Goal: Task Accomplishment & Management: Complete application form

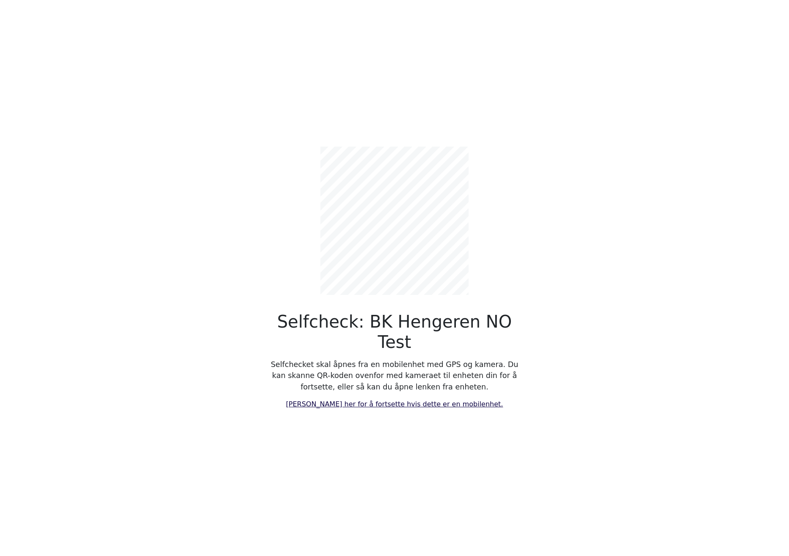
click at [365, 400] on link "[PERSON_NAME] her for å fortsette hvis dette er en mobilenhet." at bounding box center [394, 404] width 217 height 8
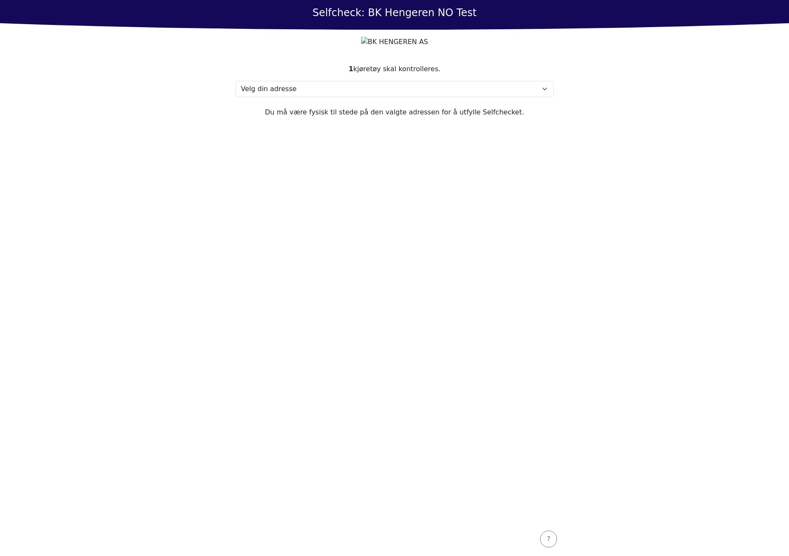
click at [459, 291] on section "1 kjøretøy skal kontrolleres. Velg din adresse Address, 1000 Town Min adresse m…" at bounding box center [394, 288] width 339 height 468
click at [278, 115] on section "1 kjøretøy skal kontrolleres. Velg din adresse Address, 1000 Town Min adresse m…" at bounding box center [394, 288] width 339 height 468
click at [282, 97] on select "Velg din adresse Address, [STREET_ADDRESS]" at bounding box center [394, 89] width 318 height 16
select select "4788"
click at [235, 97] on select "Velg din adresse Address, [STREET_ADDRESS]" at bounding box center [394, 89] width 318 height 16
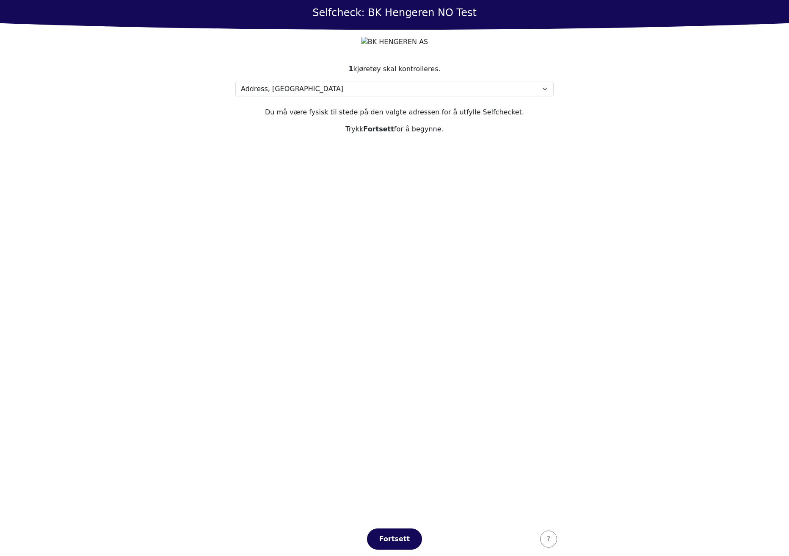
click at [430, 304] on section "1 kjøretøy skal kontrolleres. Velg din adresse Address, 1000 Town Min adresse m…" at bounding box center [394, 288] width 339 height 468
click at [380, 538] on div "Fortsett" at bounding box center [394, 539] width 37 height 10
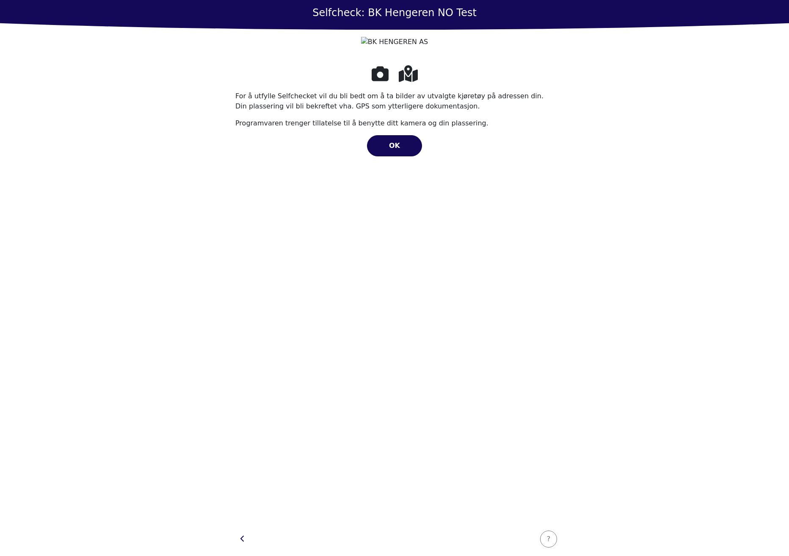
click at [398, 176] on div "For å utfylle Selfchecket vil du bli bedt om å ta bilder av utvalgte kjøretøy p…" at bounding box center [394, 288] width 318 height 448
click at [406, 151] on div "OK" at bounding box center [394, 146] width 37 height 10
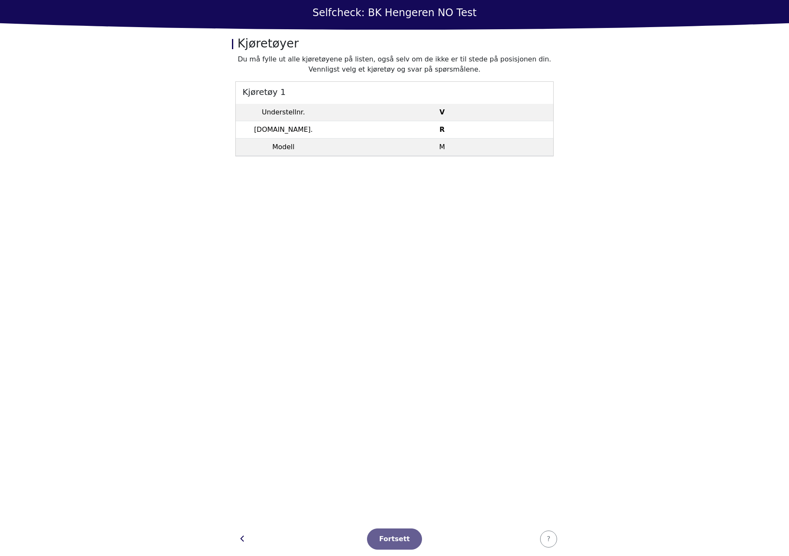
click at [409, 133] on td "R" at bounding box center [442, 129] width 222 height 17
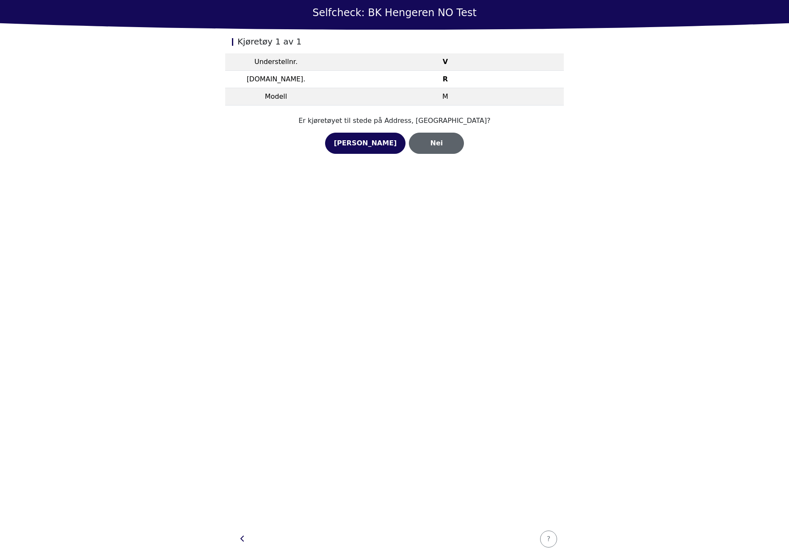
click at [418, 140] on div "Nei" at bounding box center [436, 143] width 37 height 10
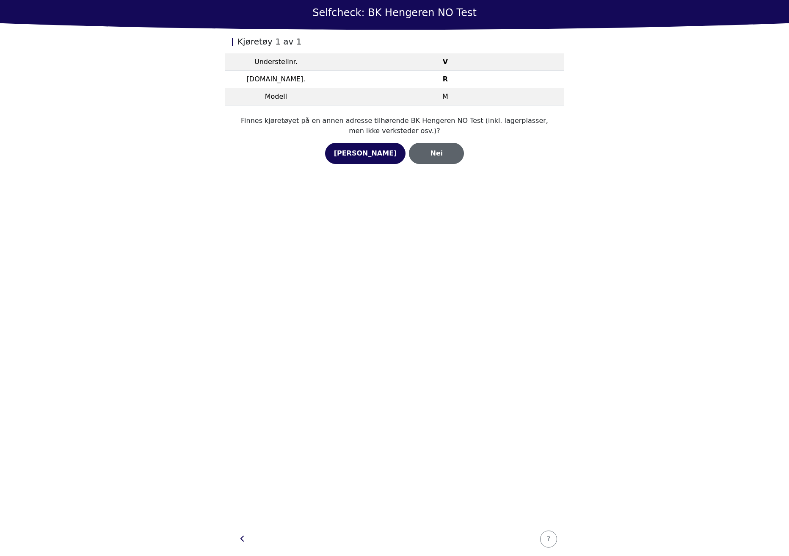
click at [418, 153] on div "Nei" at bounding box center [436, 153] width 37 height 10
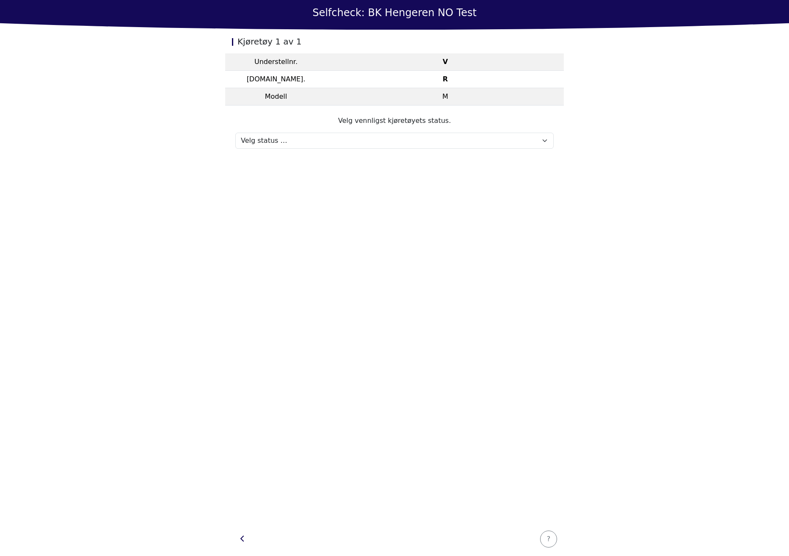
click at [353, 118] on p "Velg vennligst kjøretøyets status." at bounding box center [394, 121] width 318 height 10
drag, startPoint x: 344, startPoint y: 134, endPoint x: 341, endPoint y: 140, distance: 6.3
click at [344, 134] on select "Velg status … Vedlikehold Solgt og levert [PERSON_NAME] mottatt På prøvekjøring…" at bounding box center [394, 141] width 318 height 16
select select "570"
click at [235, 133] on select "Velg status … Vedlikehold Solgt og levert [PERSON_NAME] mottatt På prøvekjøring…" at bounding box center [394, 141] width 318 height 16
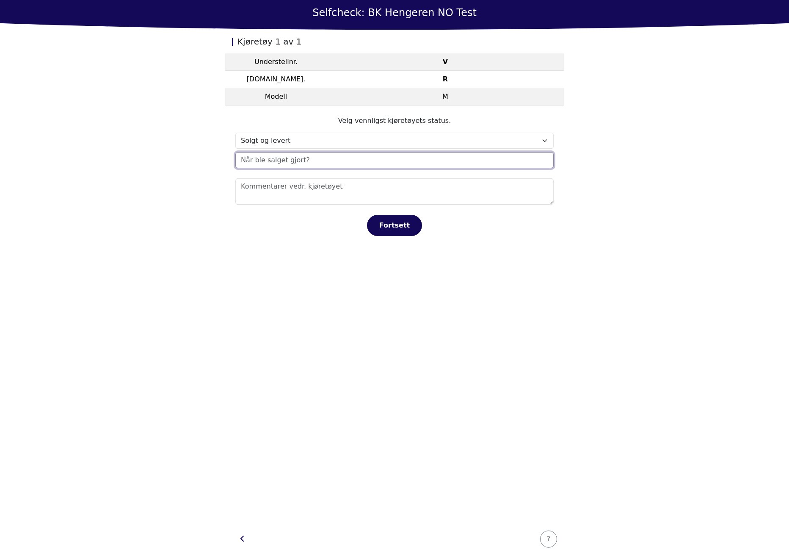
click at [329, 163] on div "x [DATE] - [DATE] 2020 2021 2022 2023 2024 2025 2026 2027 2028 2029 [DATE] Feb …" at bounding box center [394, 160] width 318 height 16
click at [299, 159] on span "02" at bounding box center [295, 163] width 11 height 10
type input "[DATE]"
click at [339, 339] on div "Kjøretøy 1 av 1 Understellnr. V [DOMAIN_NAME]. R Modell M Velg vennligst kjøret…" at bounding box center [394, 276] width 339 height 492
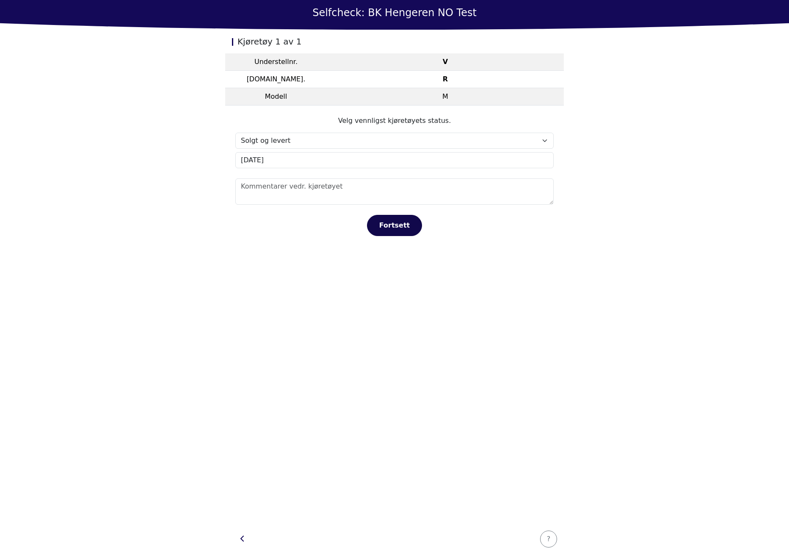
click at [410, 221] on div "Fortsett" at bounding box center [394, 225] width 37 height 10
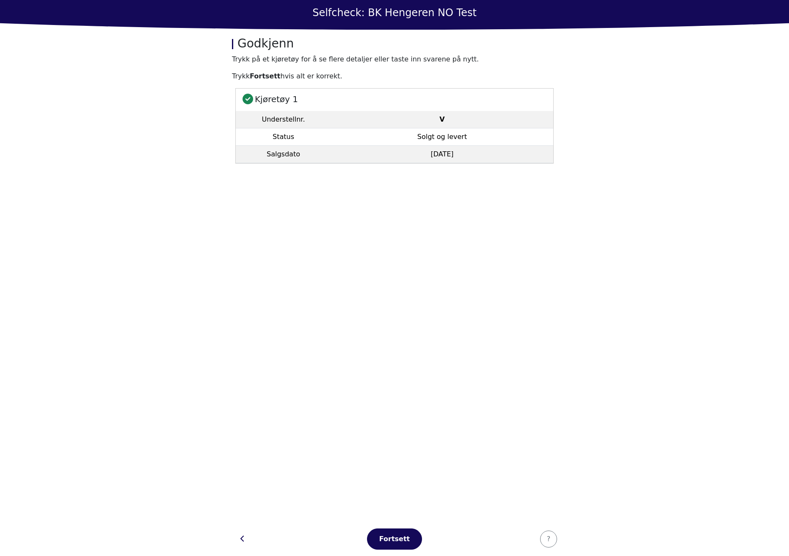
click at [409, 468] on section "Kjøretøy 1 Understellnr. V Status Solgt og levert Salgsdato [DATE]" at bounding box center [394, 305] width 339 height 434
click at [409, 534] on div "Fortsett" at bounding box center [394, 539] width 37 height 10
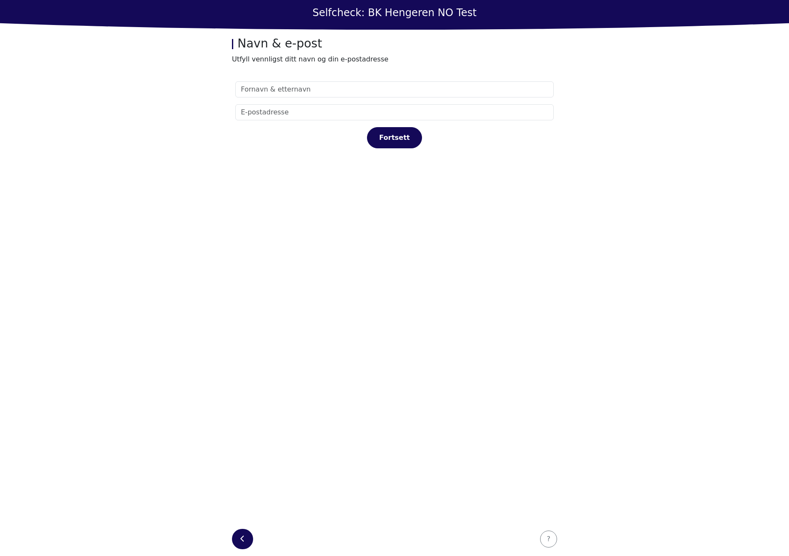
click at [244, 535] on icon "button" at bounding box center [243, 538] width 4 height 7
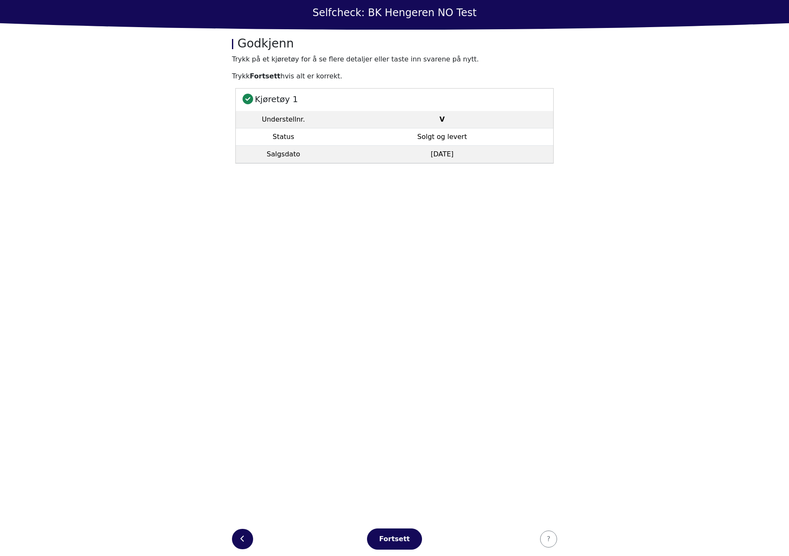
click at [242, 537] on icon "button" at bounding box center [242, 538] width 3 height 6
select select "4788"
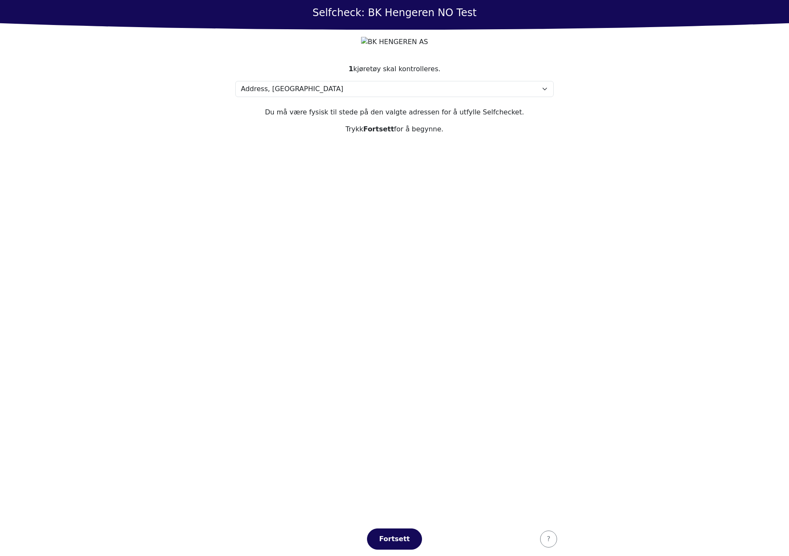
click at [242, 537] on footer "Fortsett ?" at bounding box center [394, 539] width 339 height 34
click at [405, 533] on button "Fortsett" at bounding box center [394, 538] width 55 height 21
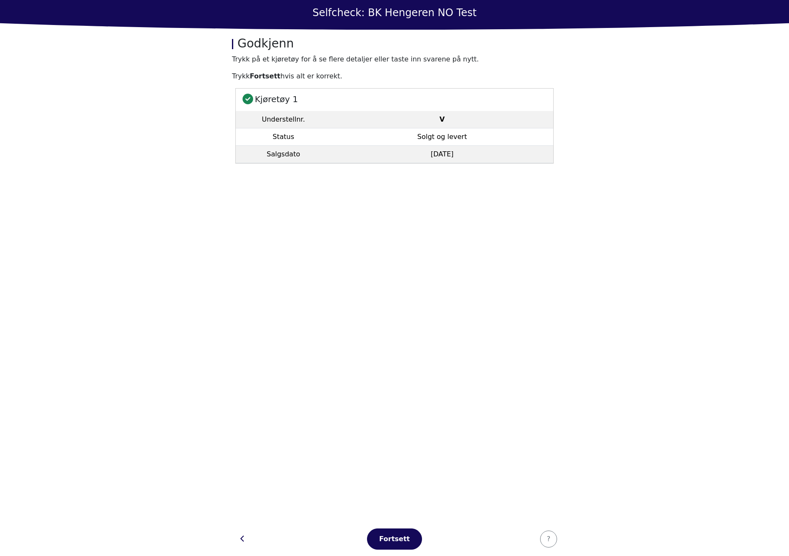
click at [405, 533] on button "Fortsett" at bounding box center [394, 538] width 55 height 21
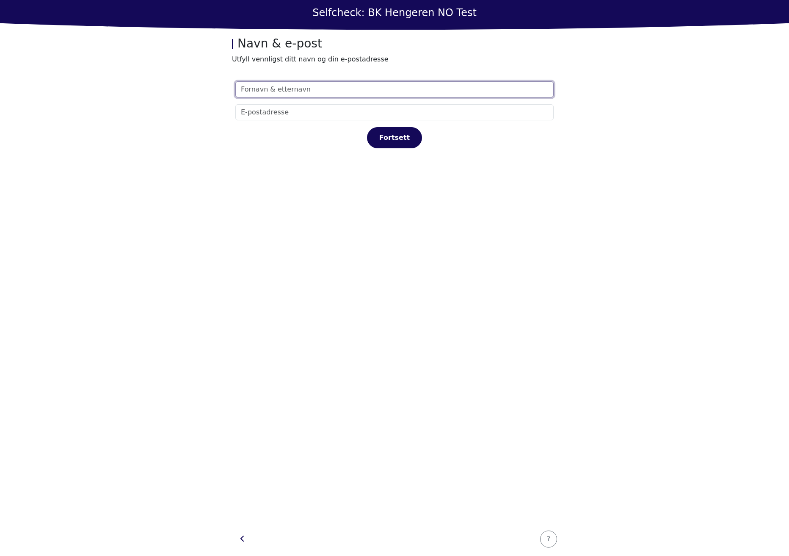
click at [346, 89] on input "text" at bounding box center [394, 89] width 318 height 16
type input "Test"
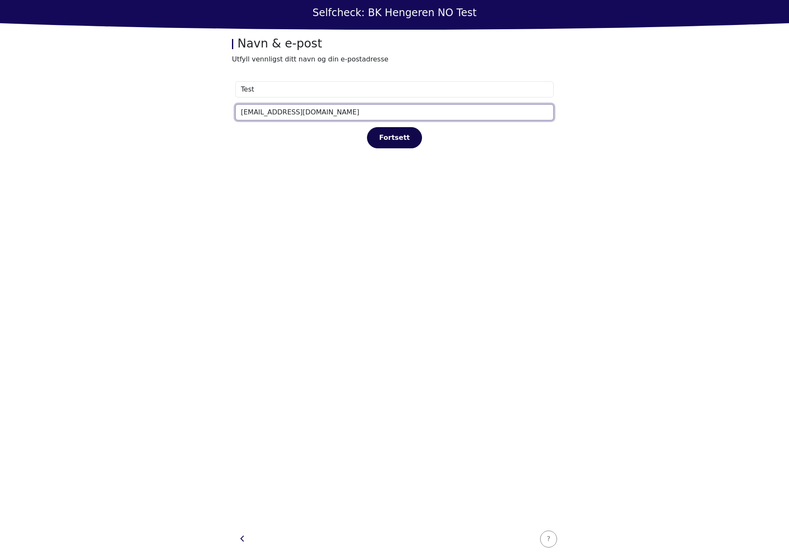
type input "[EMAIL_ADDRESS][DOMAIN_NAME]"
click at [384, 135] on div "Fortsett" at bounding box center [394, 138] width 37 height 10
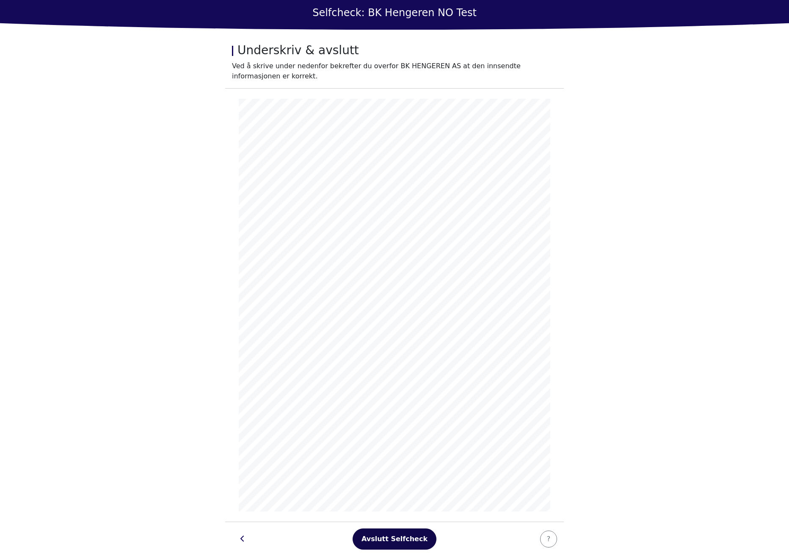
click at [400, 536] on div "Avslutt Selfcheck" at bounding box center [395, 539] width 66 height 10
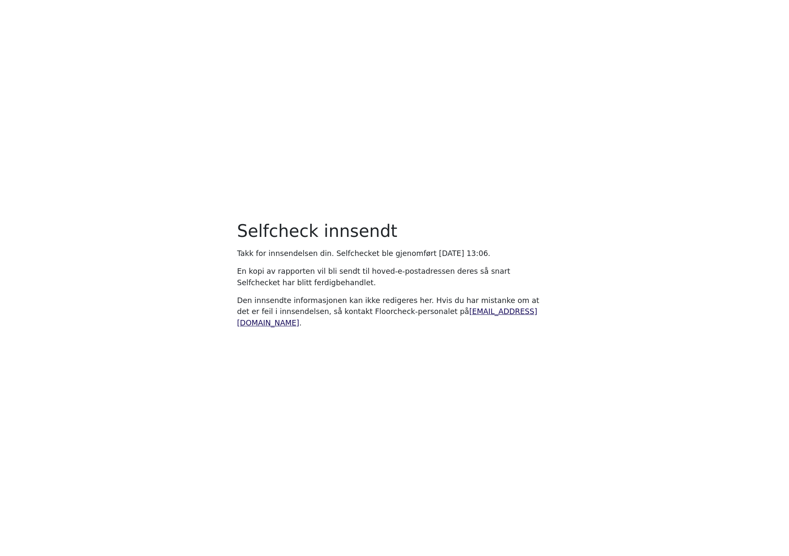
click at [185, 167] on main "Selfcheck innsendt Takk for innsendelsen din. Selfchecket ble gjenomført Monday…" at bounding box center [394, 278] width 789 height 556
